Goal: Task Accomplishment & Management: Manage account settings

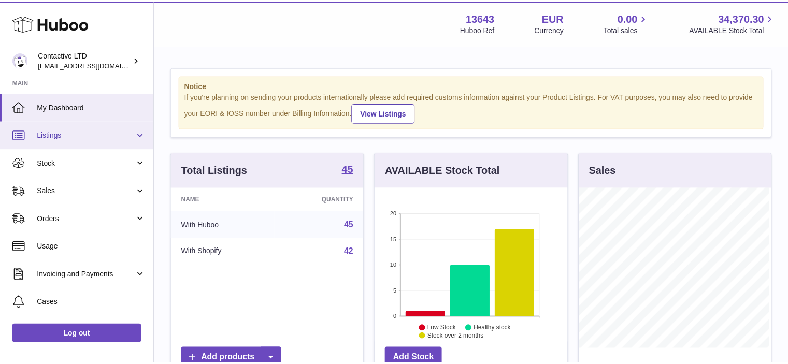
scroll to position [162, 194]
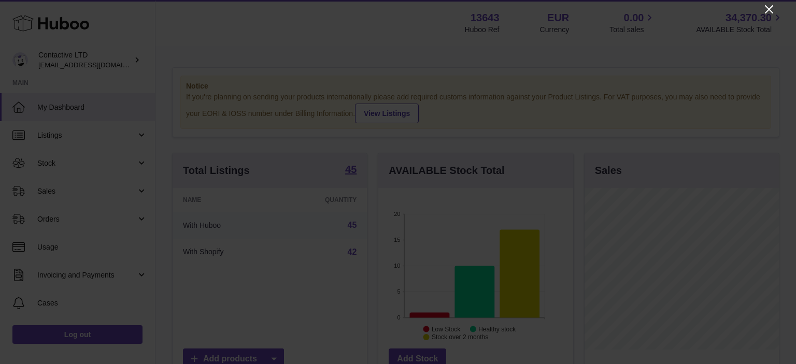
click at [766, 10] on icon "Close" at bounding box center [769, 9] width 12 height 12
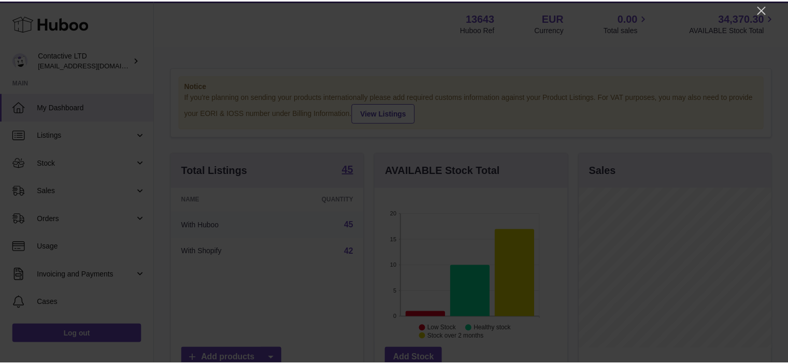
scroll to position [518232, 518202]
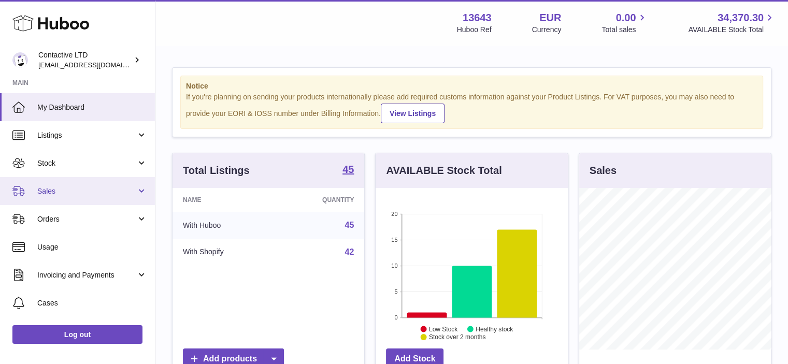
click at [48, 190] on span "Sales" at bounding box center [86, 192] width 99 height 10
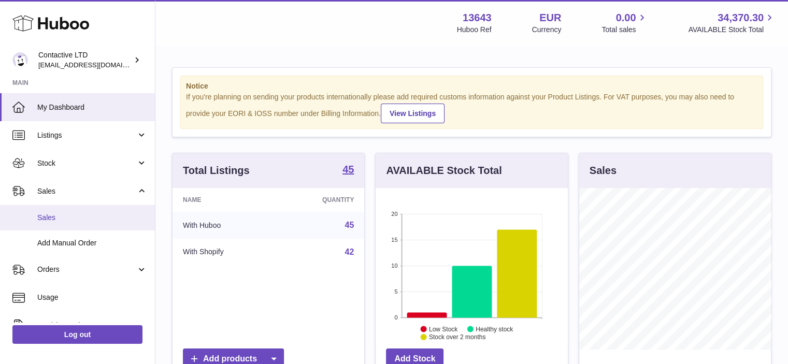
click at [75, 221] on span "Sales" at bounding box center [92, 218] width 110 height 10
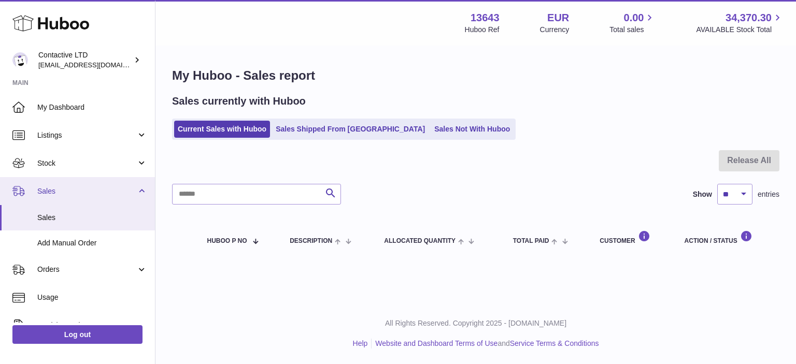
click at [92, 191] on span "Sales" at bounding box center [86, 192] width 99 height 10
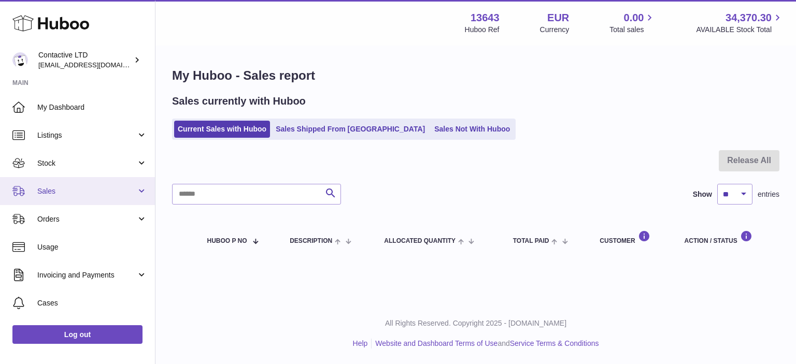
click at [92, 191] on span "Sales" at bounding box center [86, 192] width 99 height 10
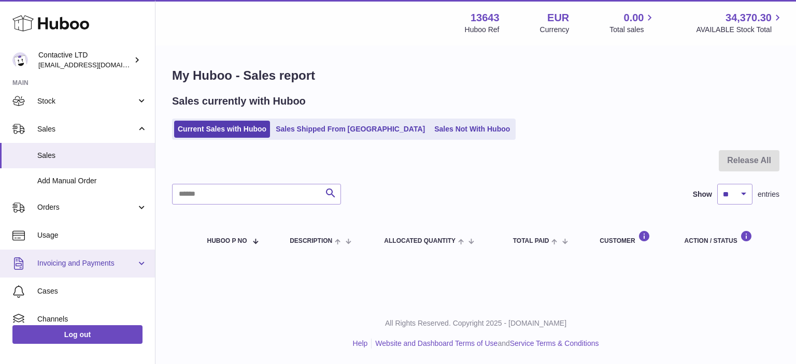
scroll to position [104, 0]
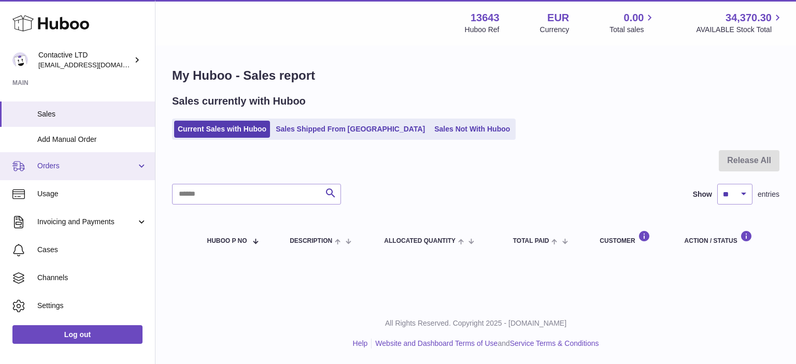
click at [61, 169] on span "Orders" at bounding box center [86, 166] width 99 height 10
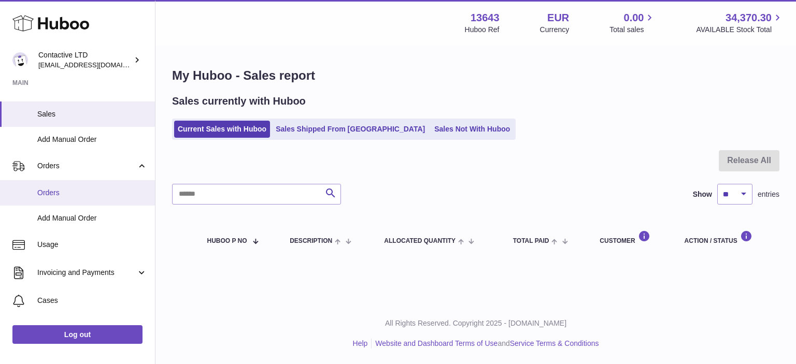
click at [80, 193] on span "Orders" at bounding box center [92, 193] width 110 height 10
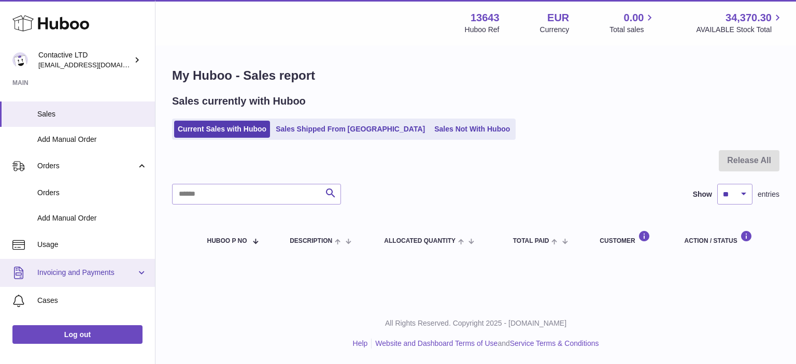
scroll to position [179, 0]
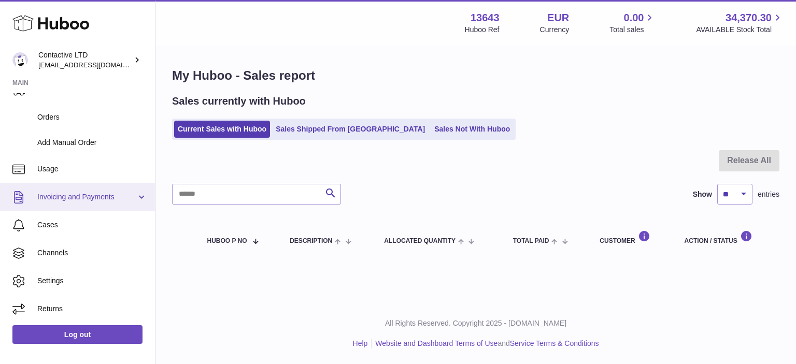
click at [104, 194] on span "Invoicing and Payments" at bounding box center [86, 197] width 99 height 10
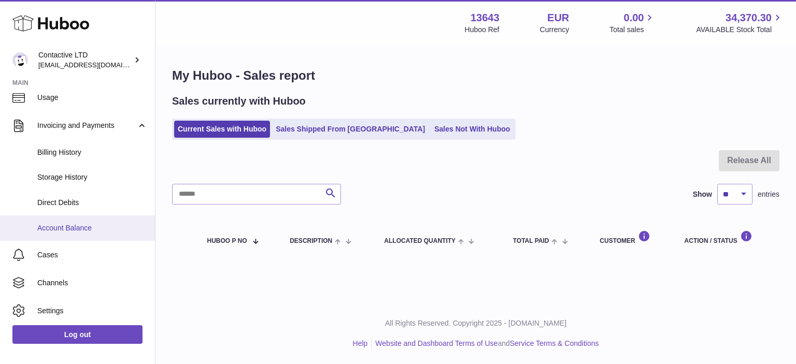
scroll to position [281, 0]
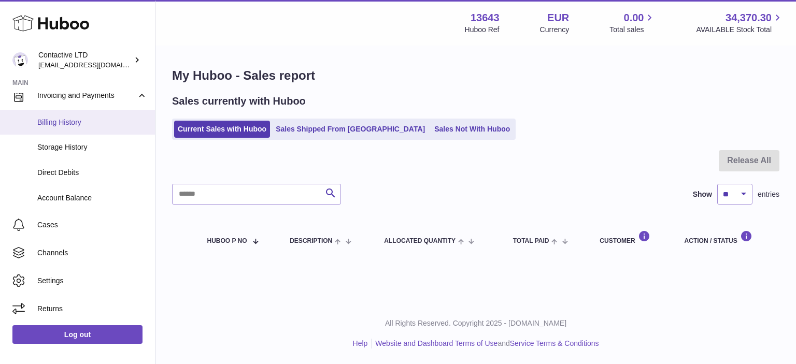
click at [89, 122] on span "Billing History" at bounding box center [92, 123] width 110 height 10
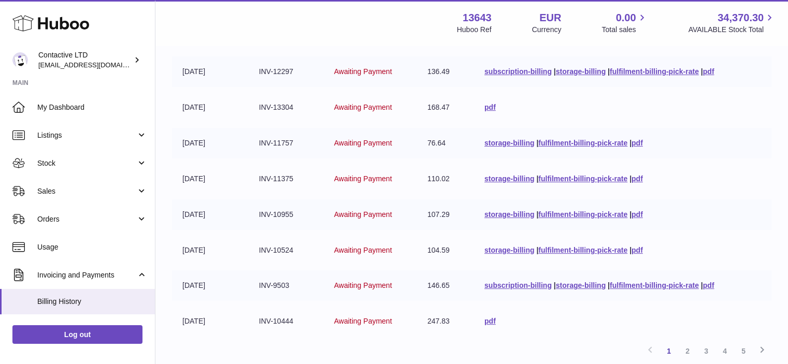
scroll to position [307, 0]
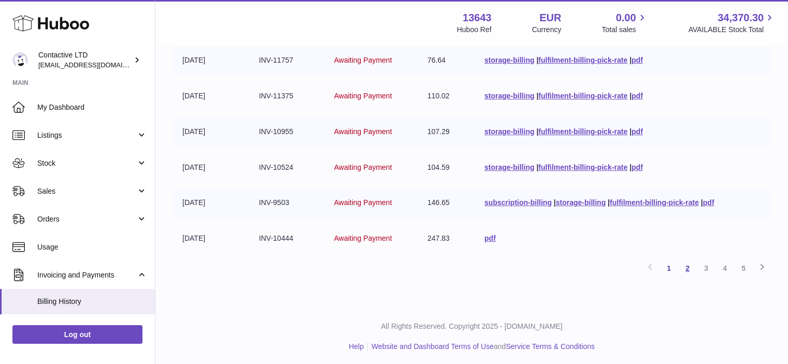
click at [689, 264] on link "2" at bounding box center [688, 268] width 19 height 19
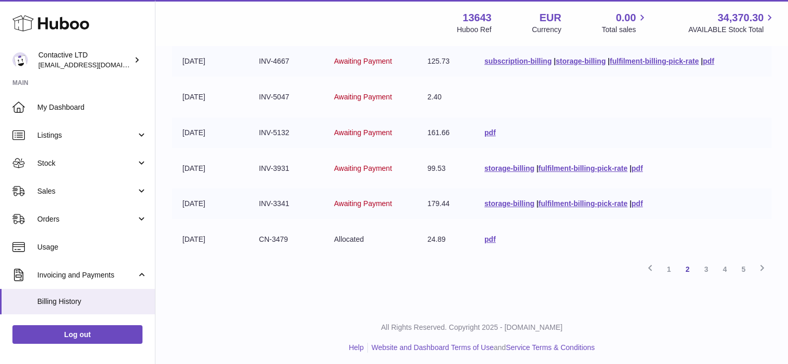
scroll to position [307, 0]
click at [725, 262] on link "4" at bounding box center [725, 268] width 19 height 19
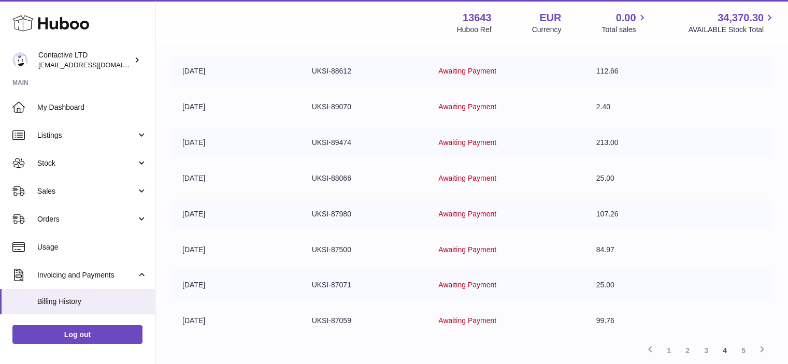
scroll to position [307, 0]
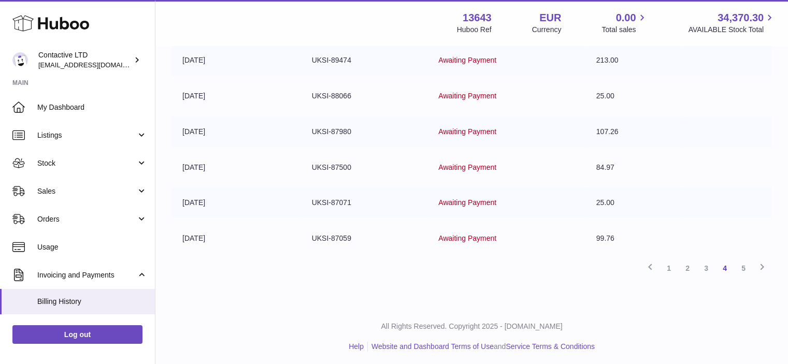
click at [745, 267] on link "5" at bounding box center [744, 268] width 19 height 19
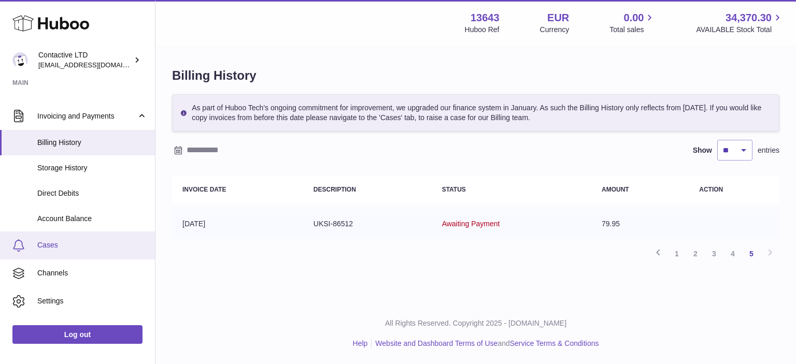
scroll to position [179, 0]
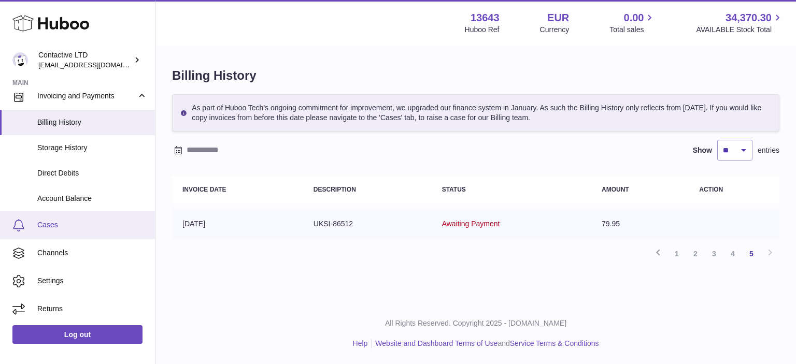
click at [84, 227] on span "Cases" at bounding box center [92, 225] width 110 height 10
